Goal: Information Seeking & Learning: Learn about a topic

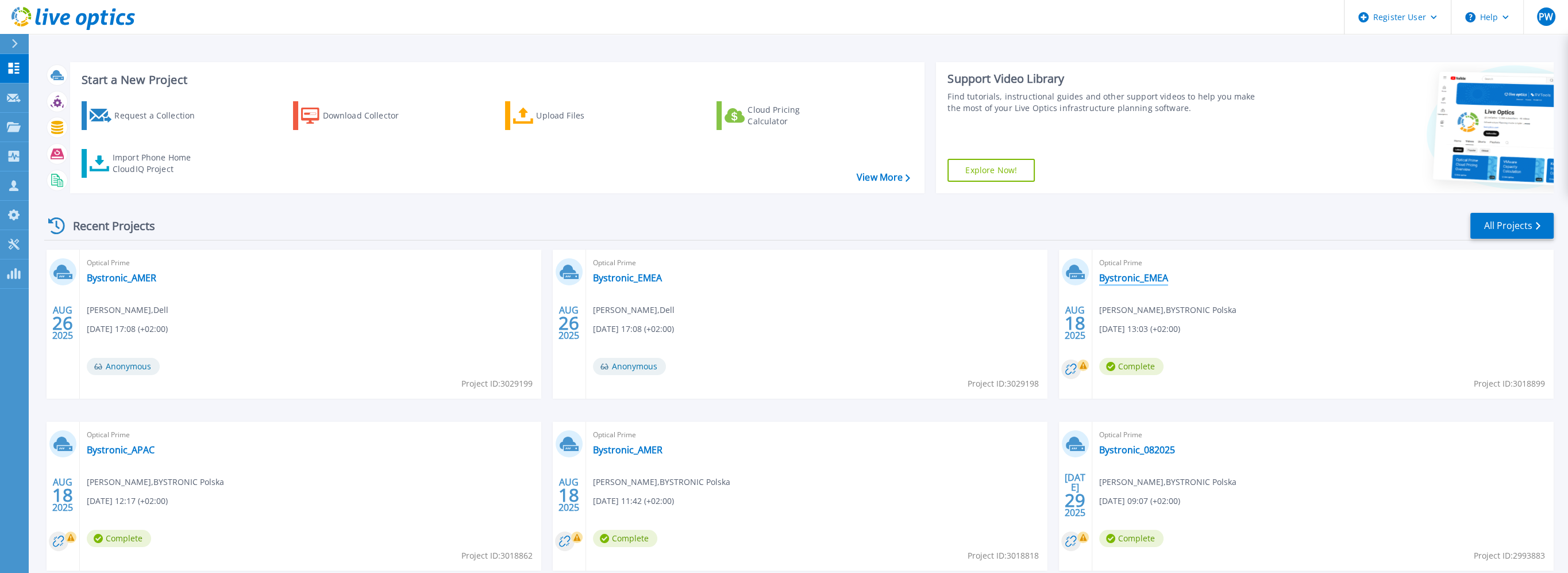
click at [1154, 277] on link "Bystronic_EMEA" at bounding box center [1134, 277] width 69 height 12
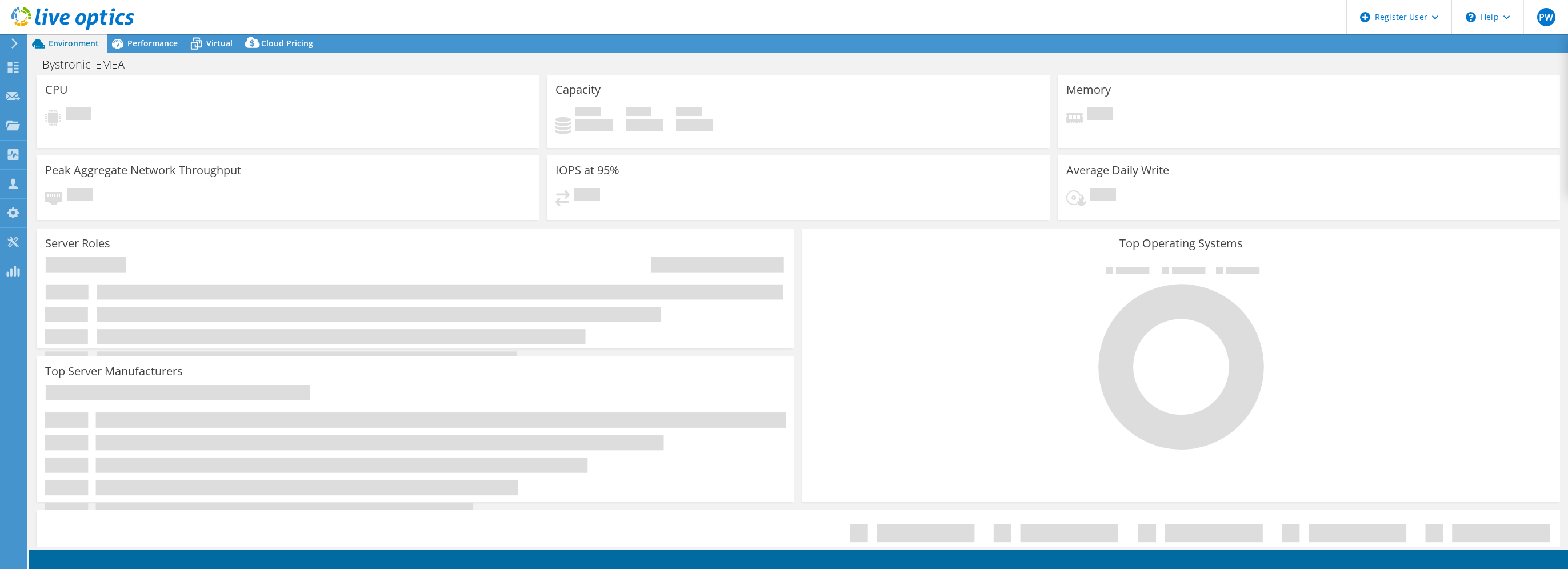
select select "USD"
select select "EUFrankfurt"
select select "CHF"
select select "USD"
select select "EUFrankfurt"
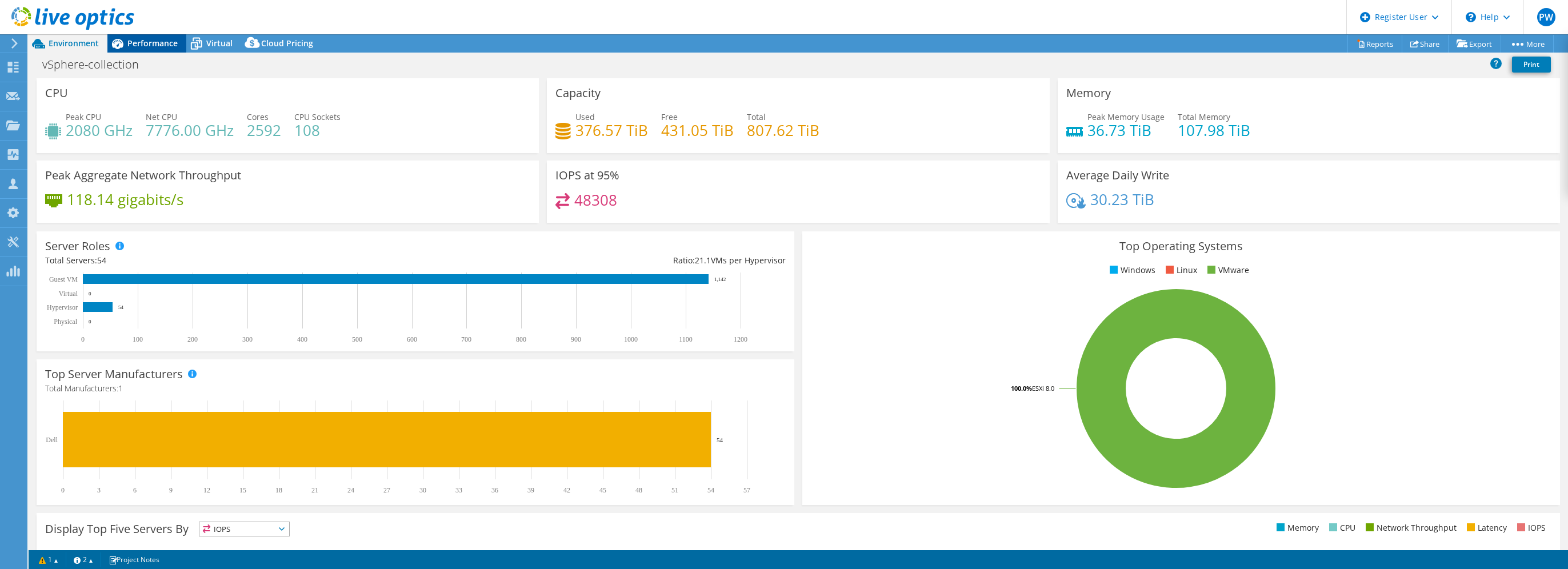
click at [152, 43] on span "Performance" at bounding box center [152, 43] width 51 height 11
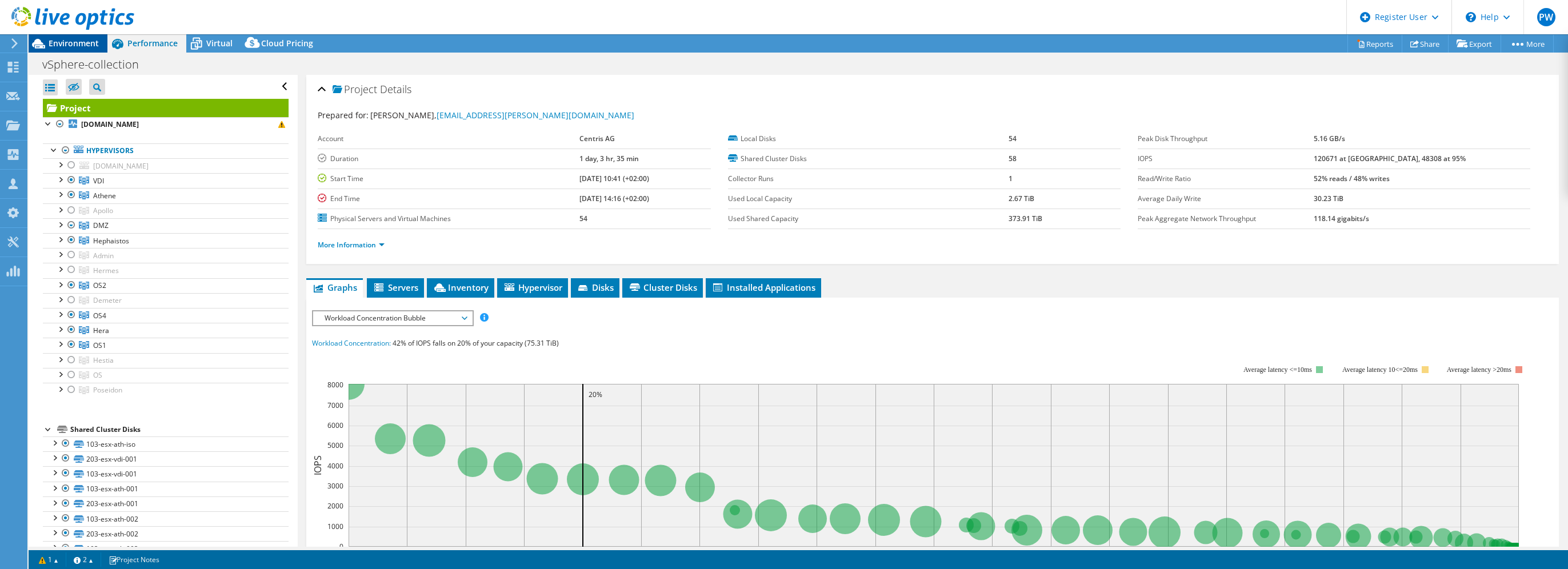
click at [60, 43] on span "Environment" at bounding box center [74, 43] width 51 height 11
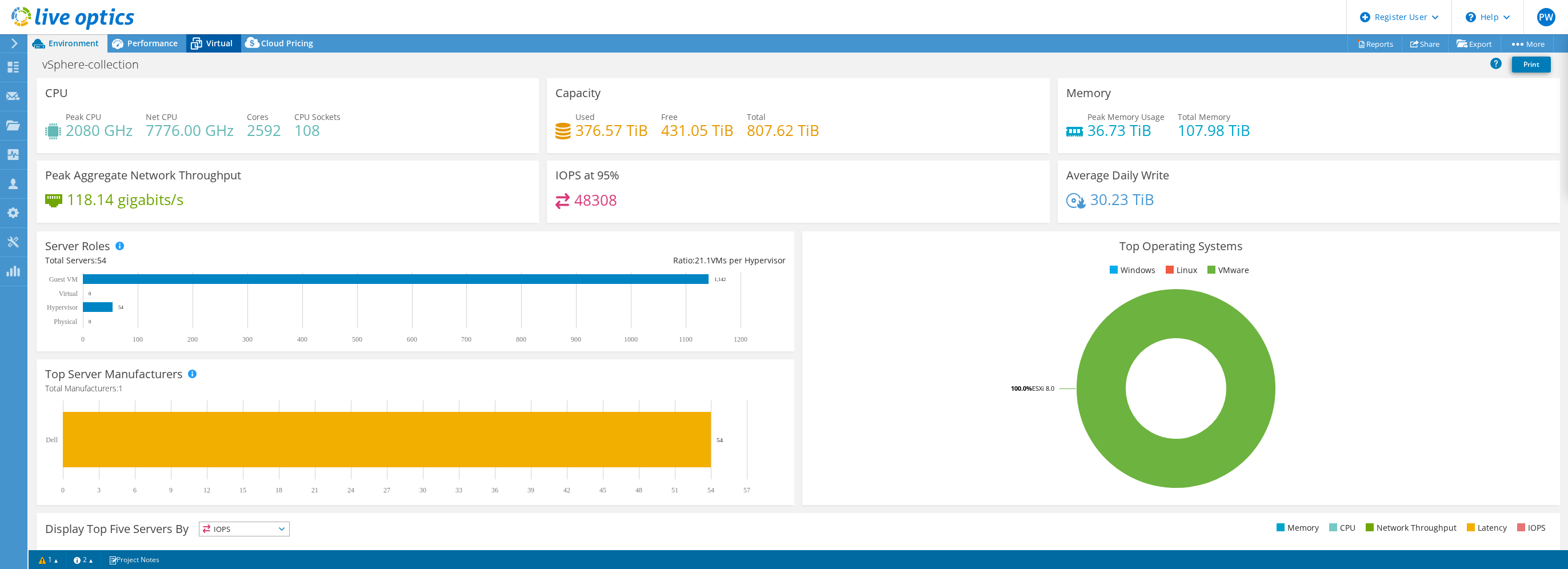
click at [217, 47] on span "Virtual" at bounding box center [219, 43] width 27 height 11
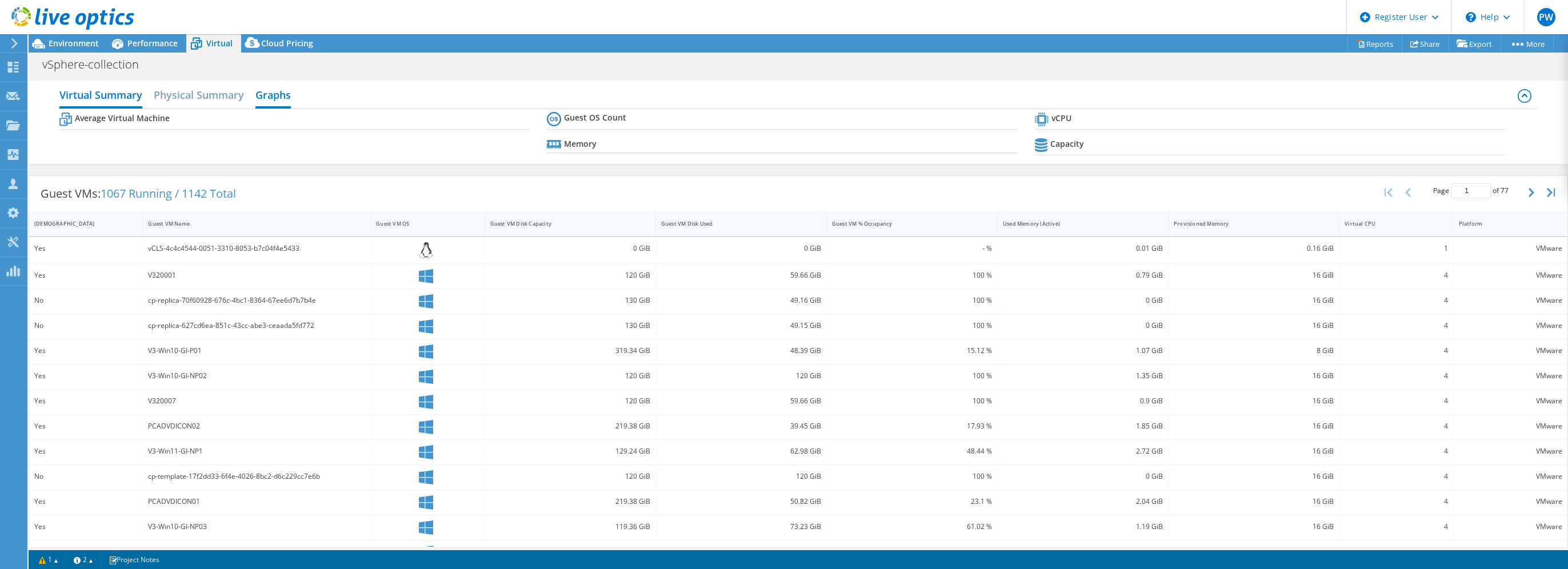
click at [278, 99] on h2 "Graphs" at bounding box center [274, 96] width 36 height 25
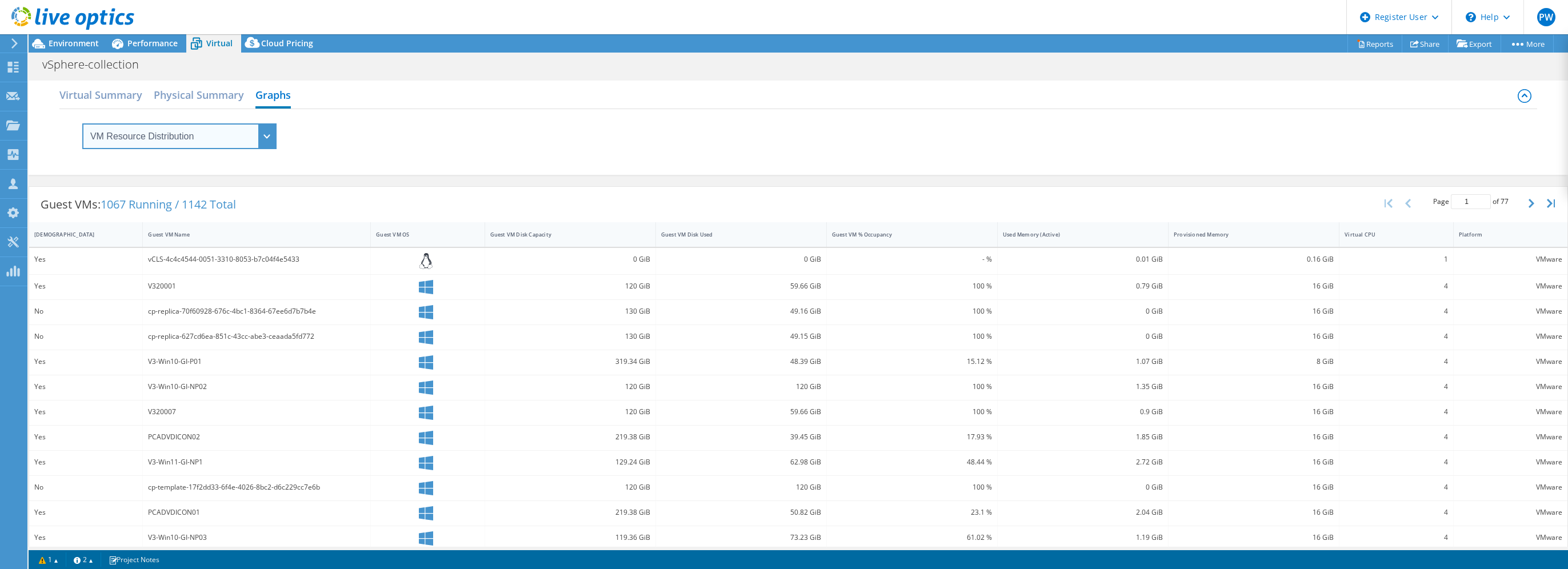
click at [183, 139] on select "VM Resource Distribution Provisioning Contrast Over Provisioning" at bounding box center [179, 136] width 195 height 26
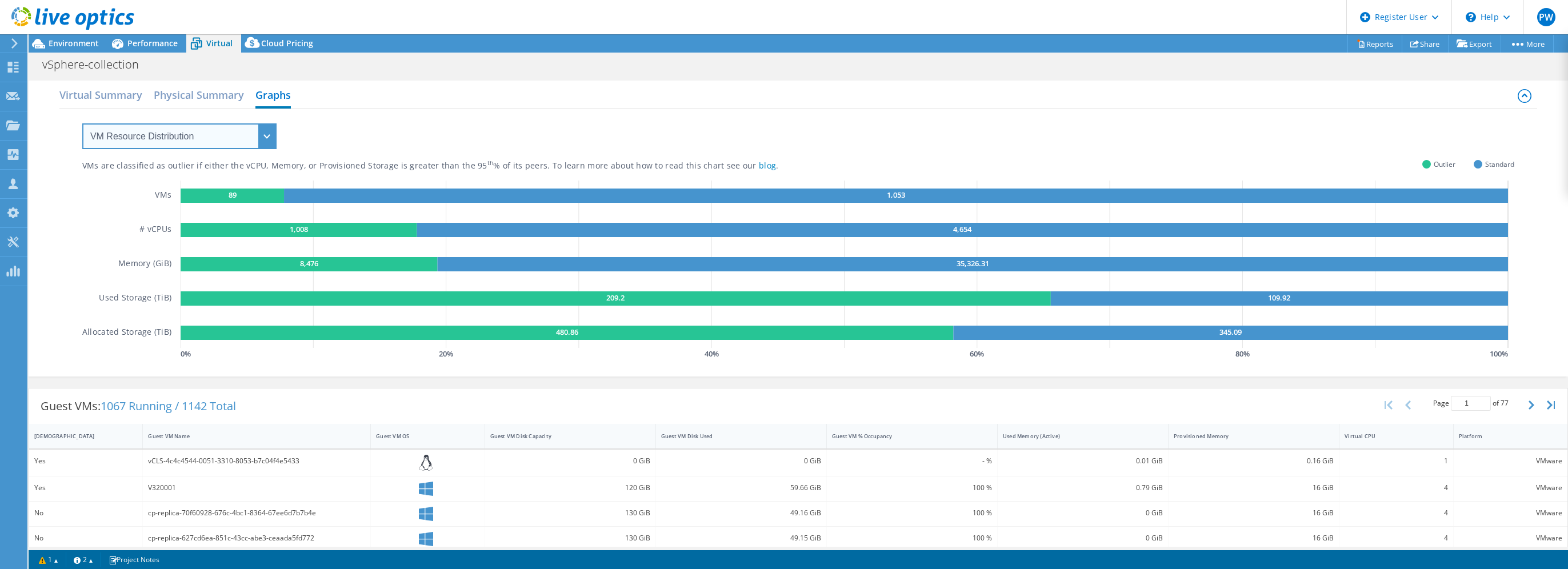
select select "Over Provisioning"
click at [83, 123] on select "VM Resource Distribution Provisioning Contrast Over Provisioning" at bounding box center [179, 136] width 195 height 26
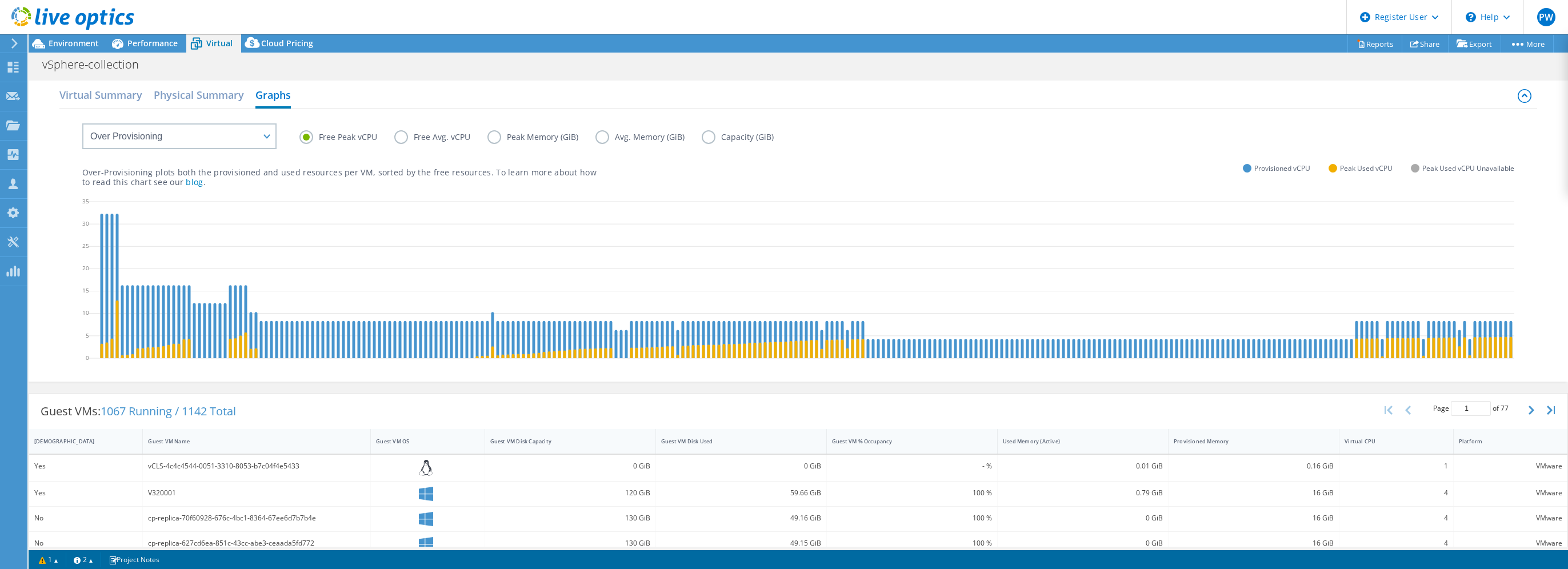
click at [493, 136] on label "Peak Memory (GiB)" at bounding box center [542, 137] width 108 height 13
click at [0, 0] on input "Peak Memory (GiB)" at bounding box center [0, 0] width 0 height 0
